Goal: Task Accomplishment & Management: Use online tool/utility

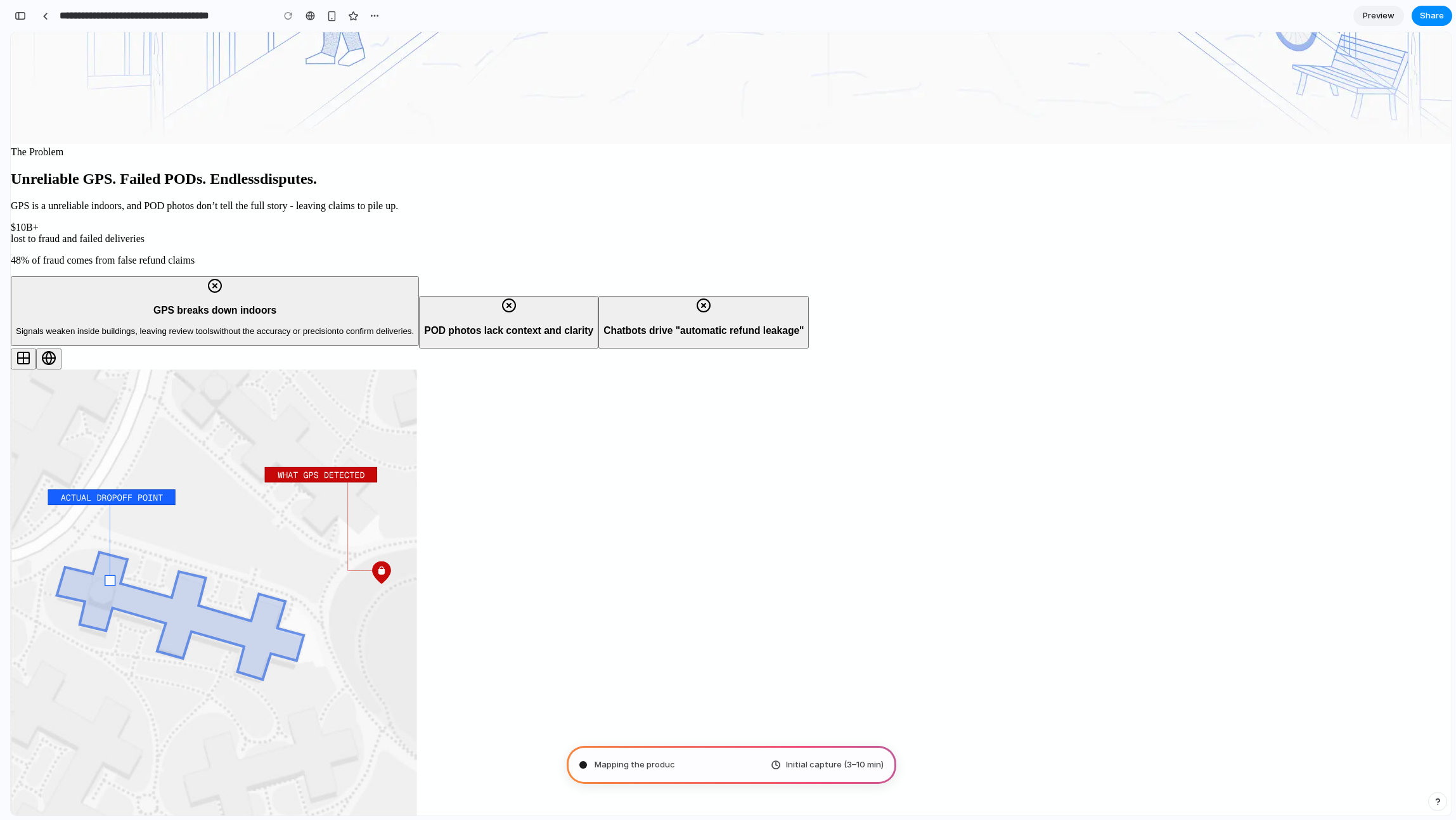
scroll to position [411, 0]
click at [694, 782] on div "Mapping the product journey .. Initial capture (3–10 min)" at bounding box center [731, 764] width 330 height 38
click at [703, 771] on div "Mapping the product journey ... Initial capture (3–10 min)" at bounding box center [731, 764] width 330 height 38
click at [703, 770] on span "Mapping the product journey" at bounding box center [652, 764] width 115 height 13
click at [698, 761] on span "Mapping the product journey ." at bounding box center [653, 764] width 117 height 13
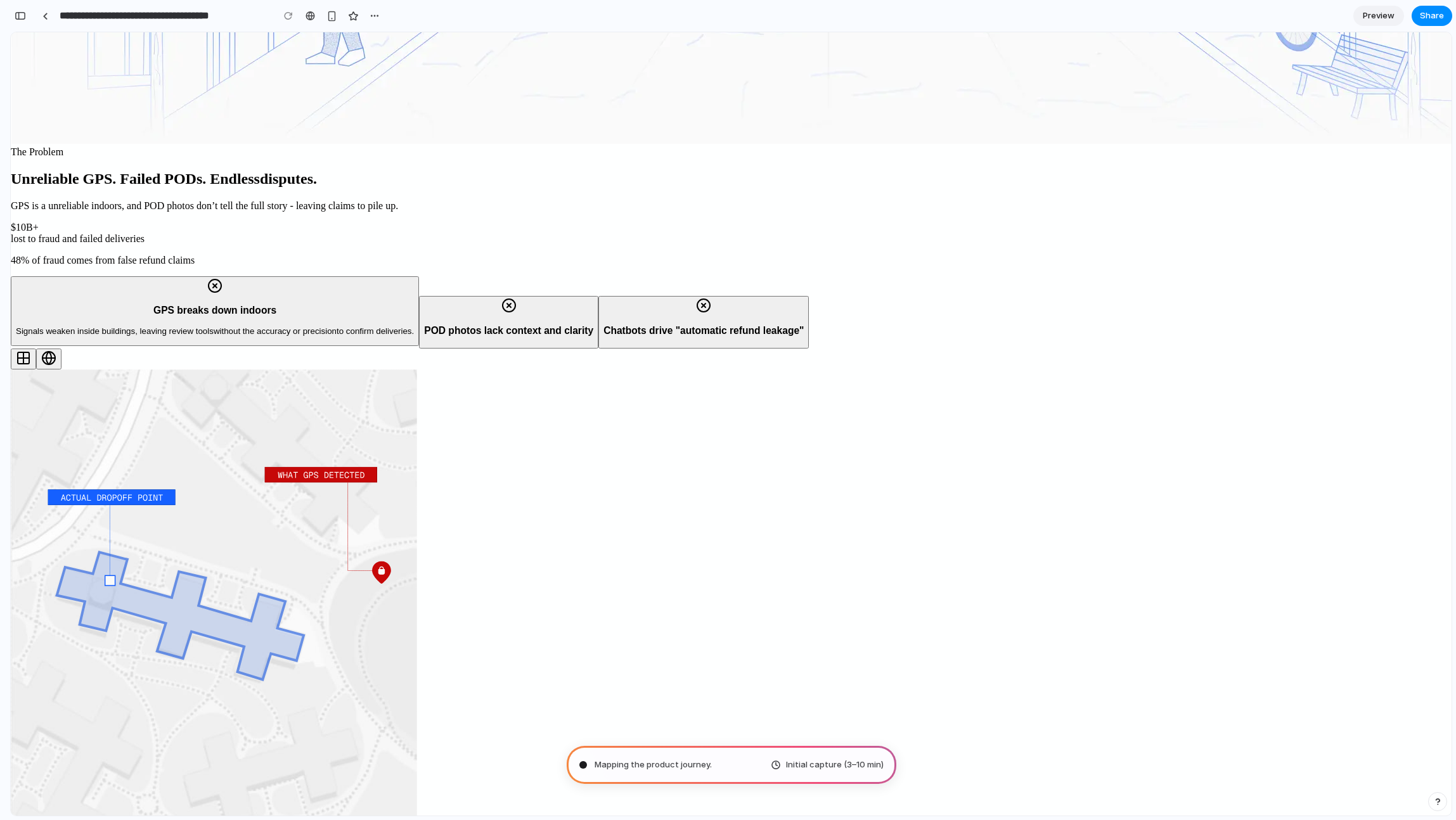
click at [697, 761] on span "Mapping the product journey ." at bounding box center [653, 764] width 117 height 13
click at [697, 760] on span "Mapping the product journey ." at bounding box center [653, 764] width 117 height 13
click at [696, 760] on span "Mapping the product journey ." at bounding box center [653, 764] width 117 height 13
click at [696, 760] on span "Mapping the product journey .." at bounding box center [654, 764] width 119 height 13
click at [695, 760] on span "Mapping the product journey ..." at bounding box center [655, 764] width 121 height 13
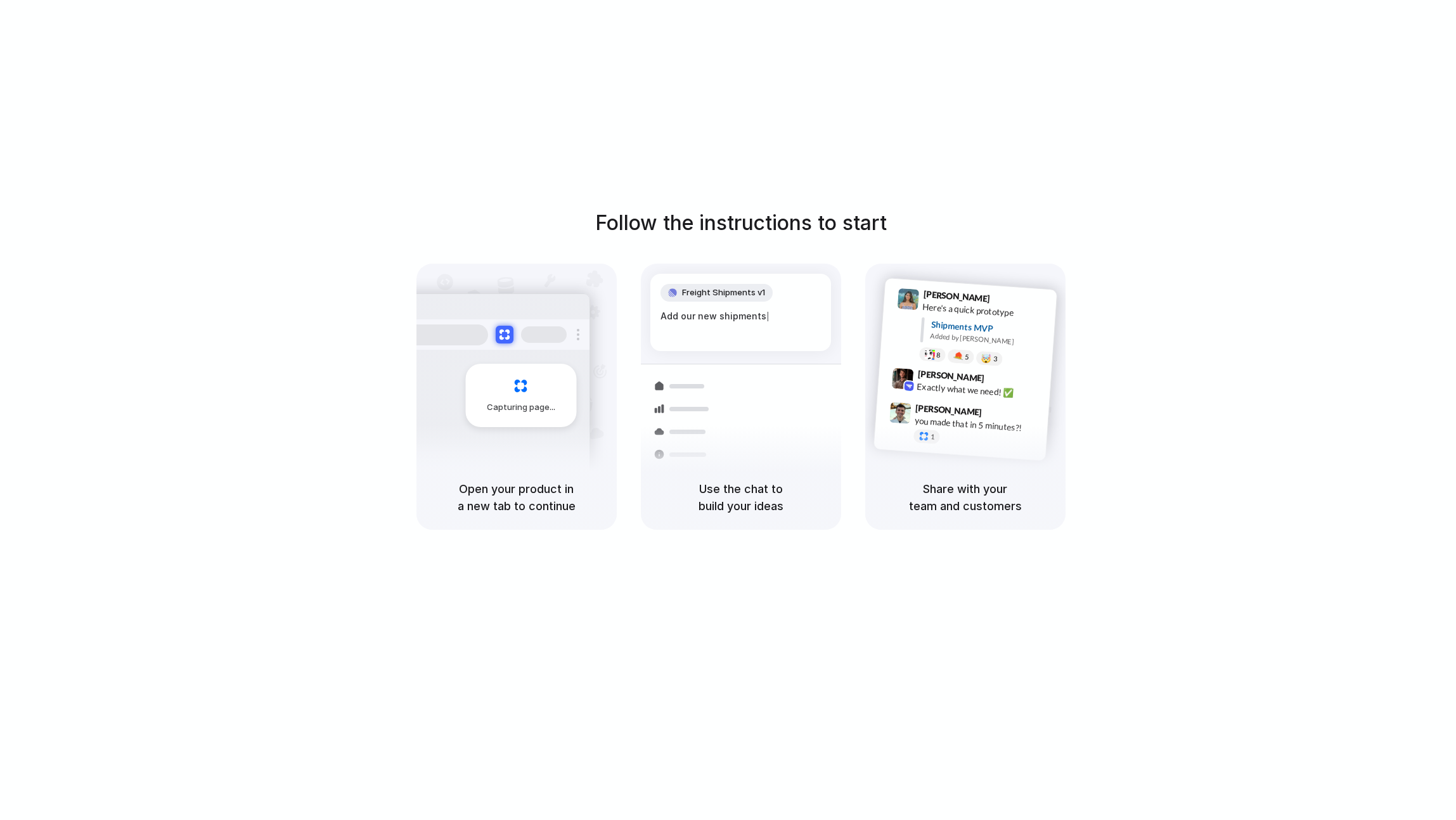
drag, startPoint x: 717, startPoint y: 265, endPoint x: 810, endPoint y: 428, distance: 187.7
click at [811, 430] on div "Follow the instructions to start Capturing page Open your product in a new tab …" at bounding box center [741, 369] width 1456 height 322
drag, startPoint x: 810, startPoint y: 413, endPoint x: 1050, endPoint y: 357, distance: 246.4
click at [816, 408] on div "Container from Shanghai 40ft • ETA Dec 28 • In transit Express delivery to NYC …" at bounding box center [787, 453] width 135 height 178
drag, startPoint x: 1050, startPoint y: 357, endPoint x: 976, endPoint y: 325, distance: 80.6
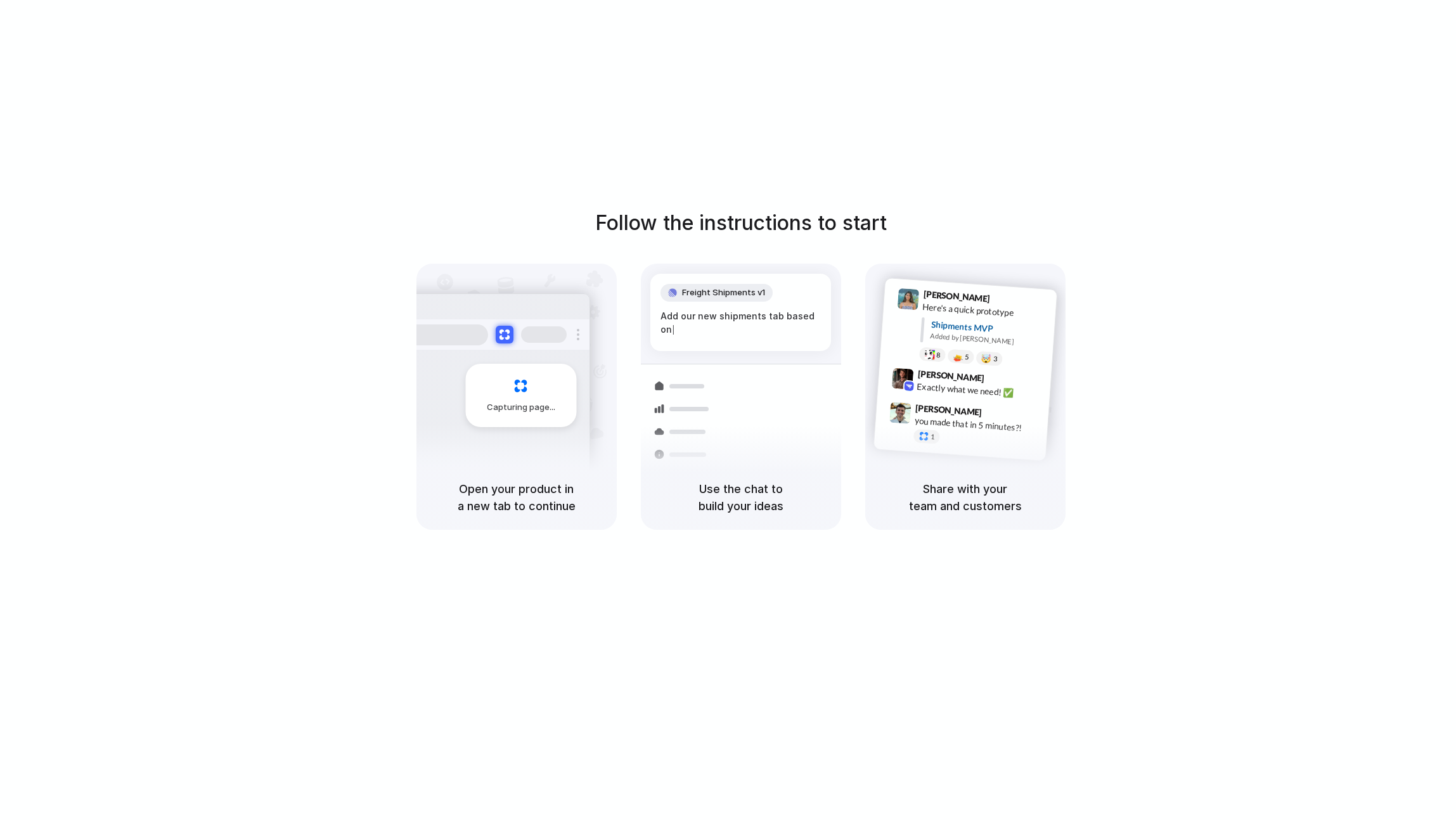
click at [981, 336] on div "Lily Parker 9:41 AM Here's a quick prototype Shipments MVP Added by Alloy 8 5 🤯…" at bounding box center [968, 328] width 177 height 92
click at [981, 192] on div "Follow the instructions to start Capturing page Open your product in a new tab …" at bounding box center [741, 422] width 1481 height 845
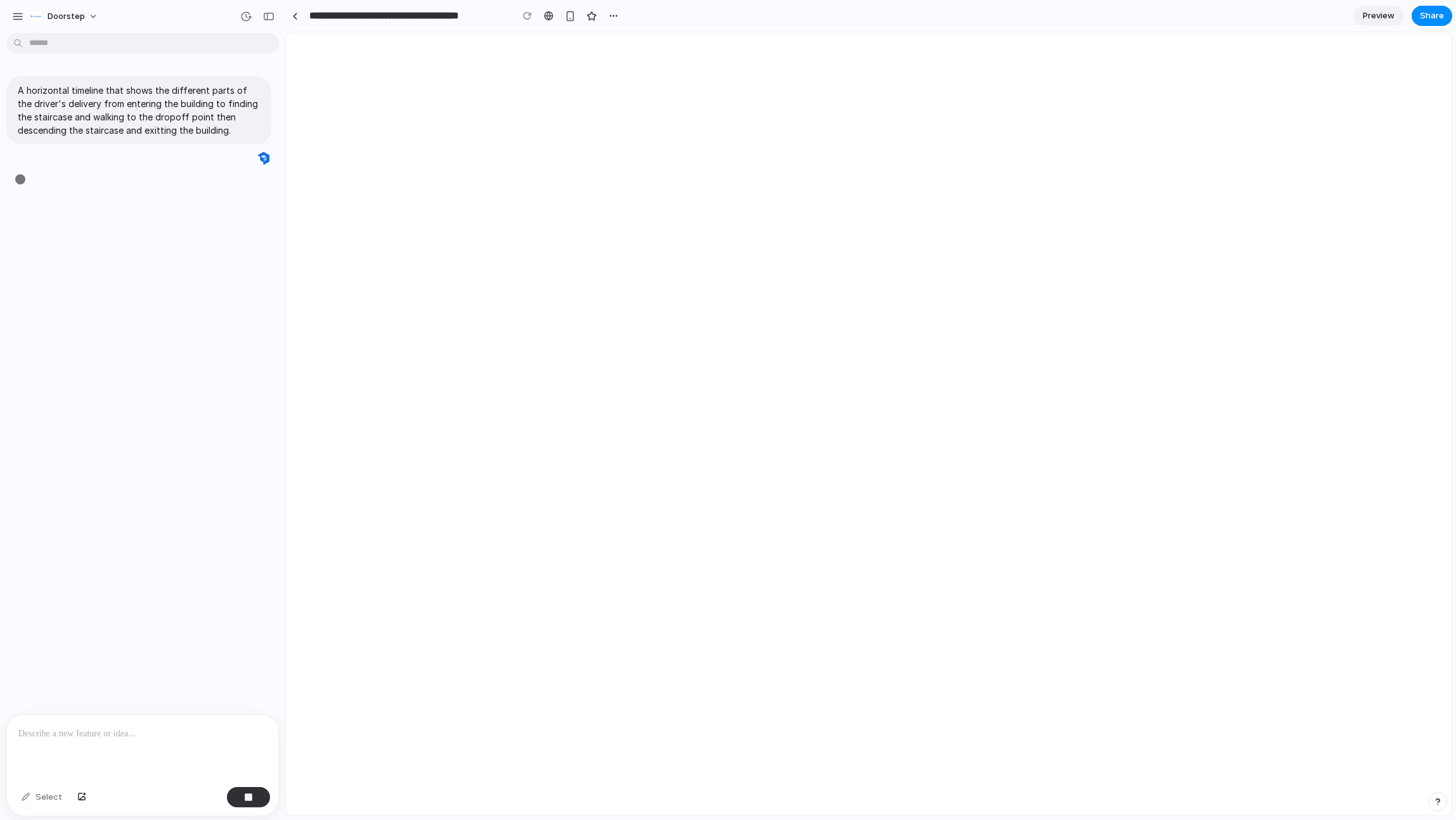
type input "**********"
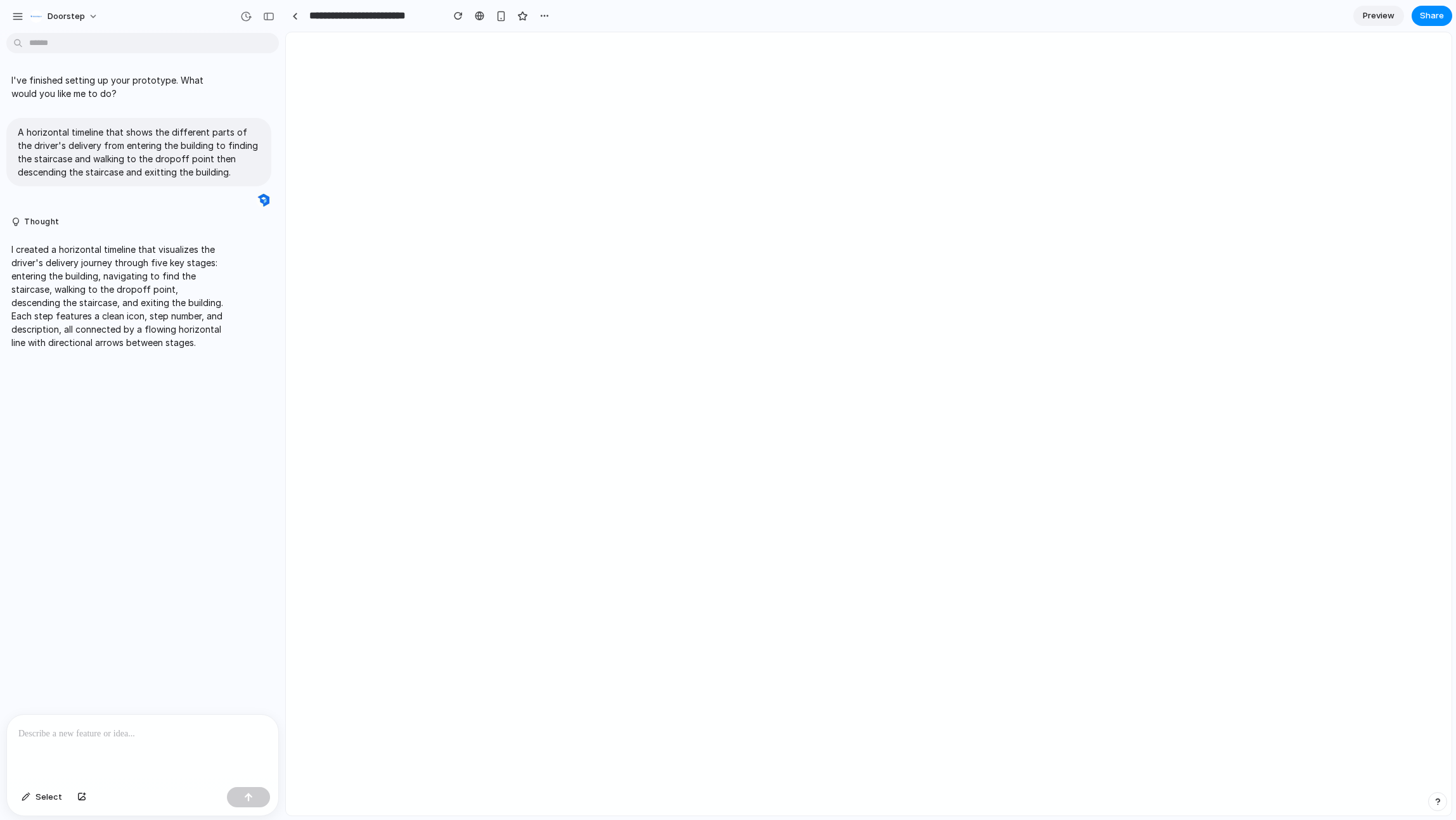
click at [88, 312] on p "I created a horizontal timeline that visualizes the driver's delivery journey t…" at bounding box center [117, 296] width 212 height 107
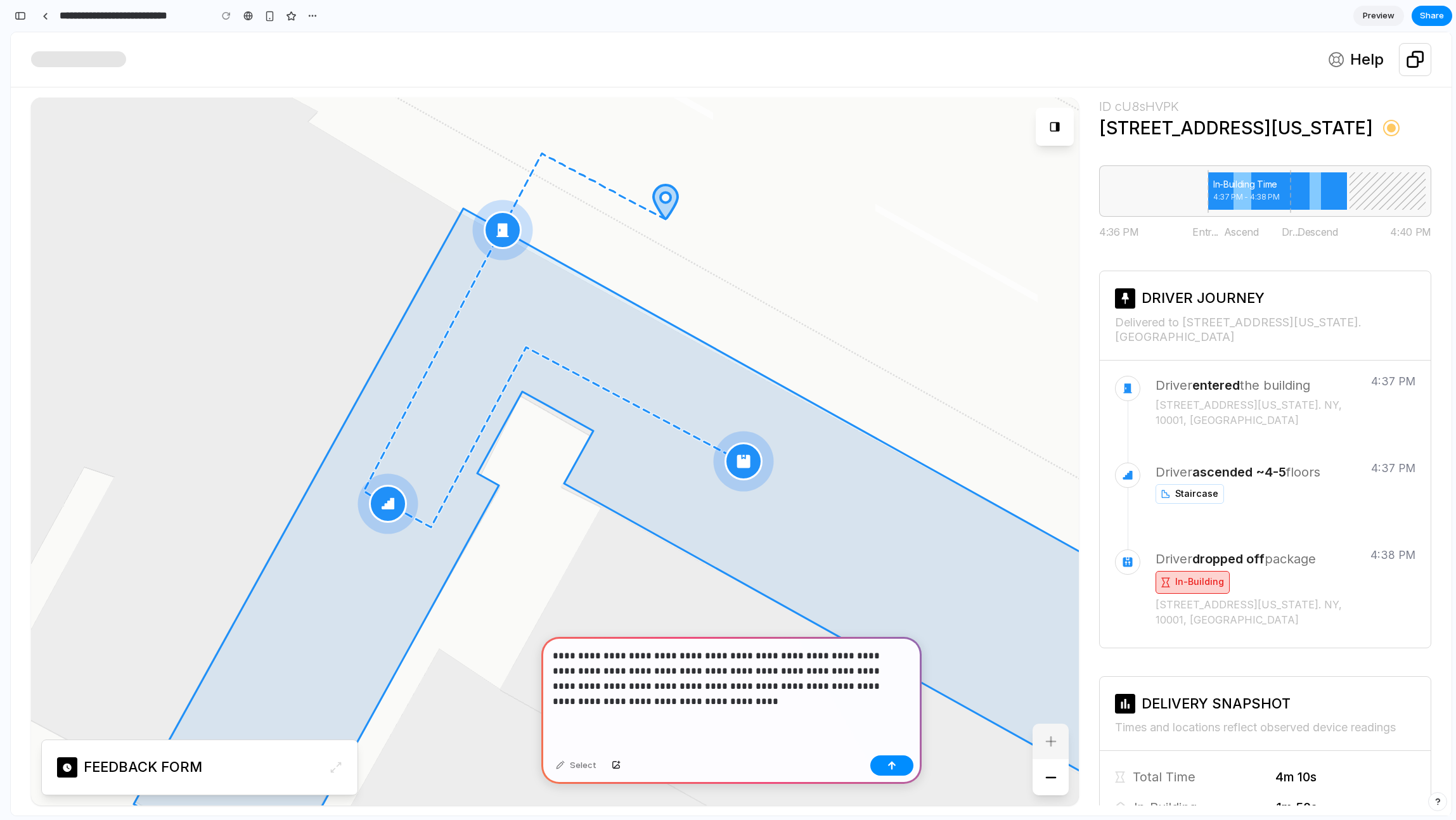
click at [764, 673] on p "**********" at bounding box center [729, 679] width 353 height 61
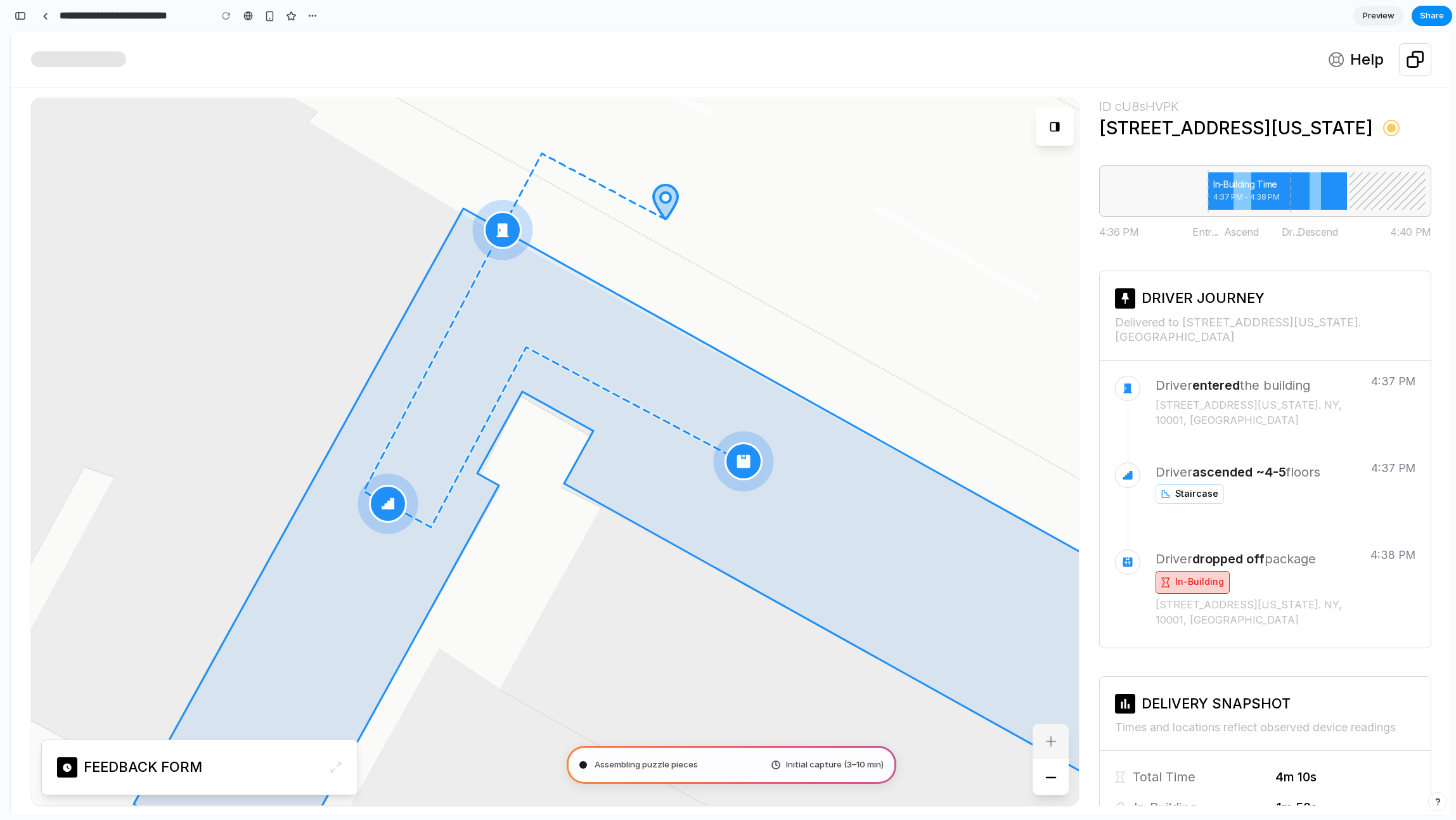
drag, startPoint x: 741, startPoint y: 799, endPoint x: 930, endPoint y: 430, distance: 414.6
type input "**********"
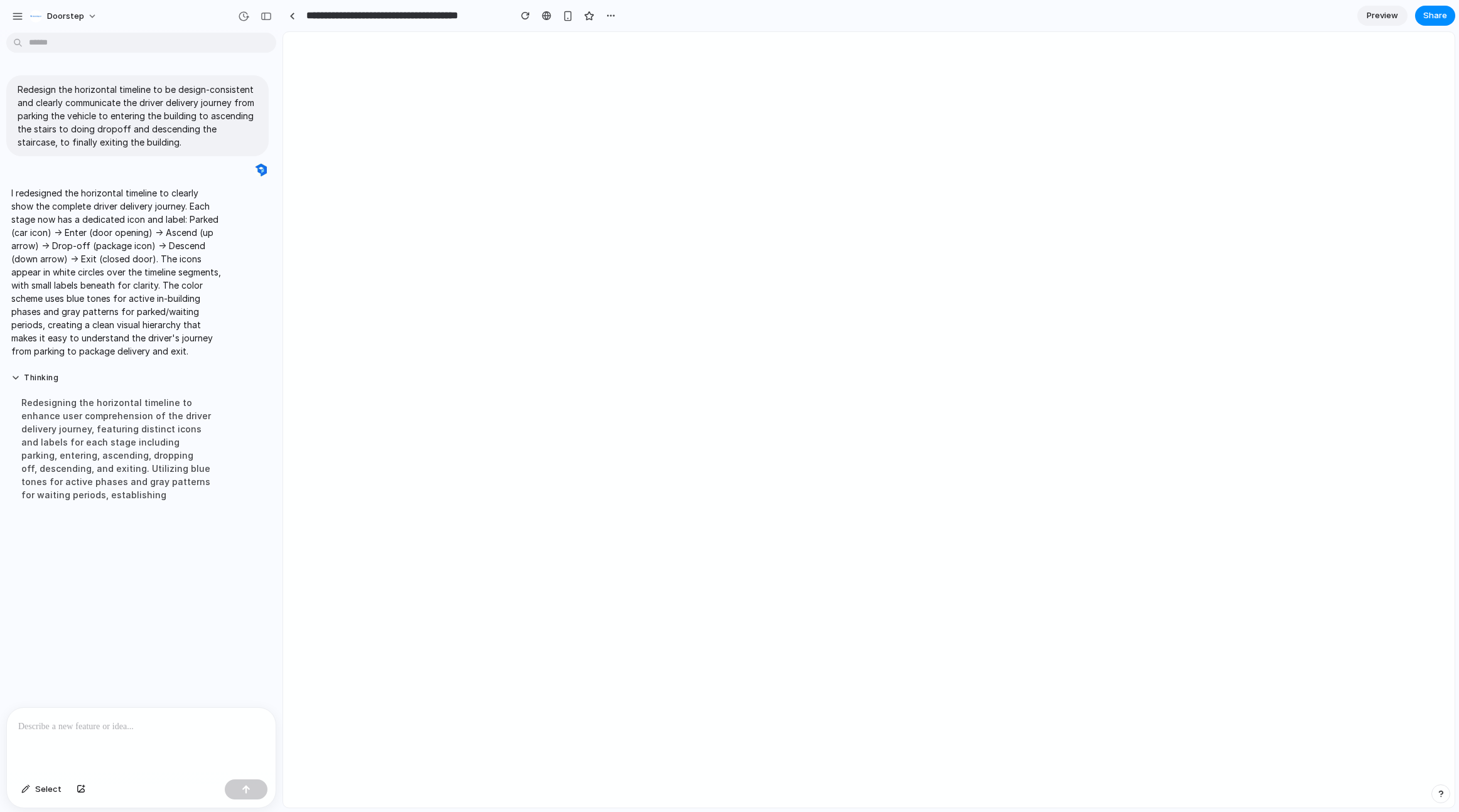
click at [43, 719] on p at bounding box center [141, 727] width 246 height 15
click at [44, 730] on div at bounding box center [141, 740] width 269 height 66
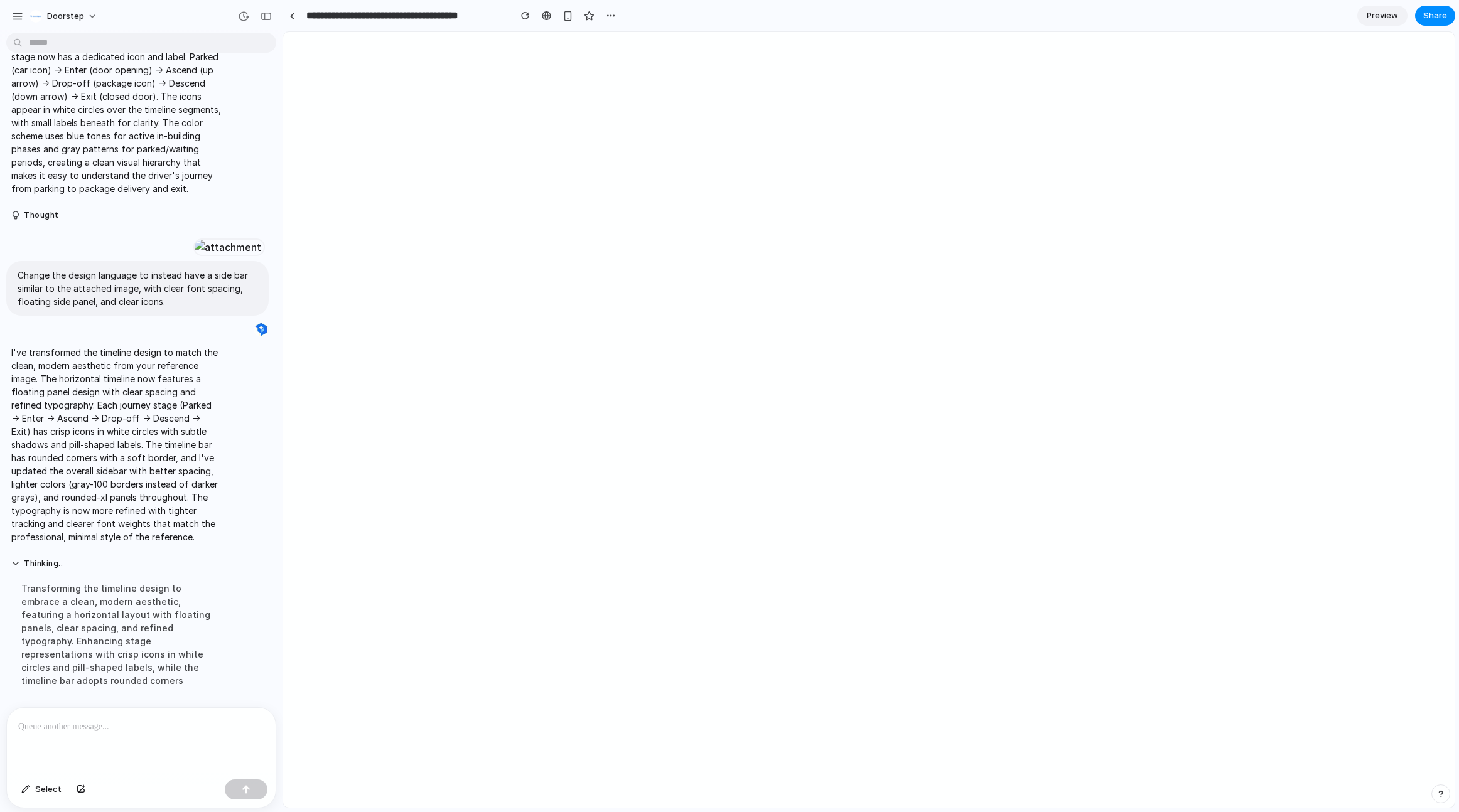
scroll to position [347, 0]
